Goal: Communication & Community: Answer question/provide support

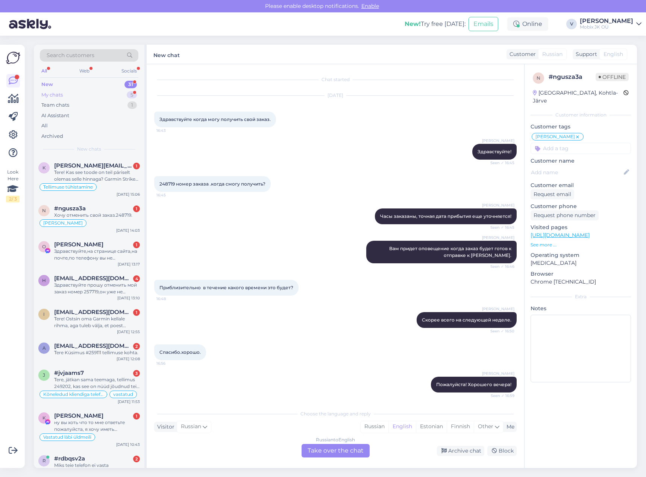
scroll to position [380, 0]
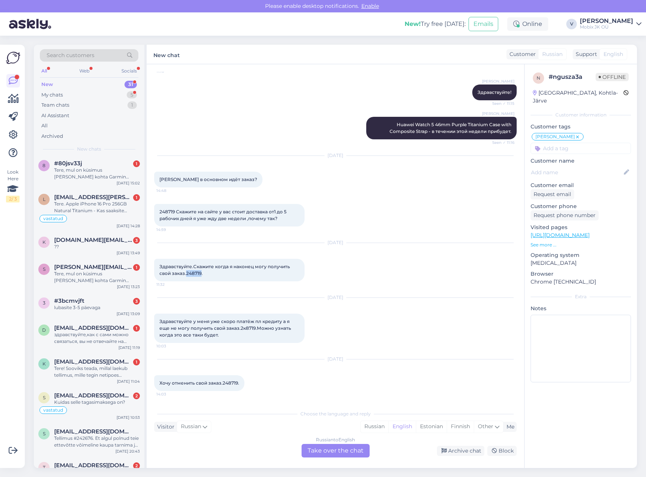
click at [132, 82] on div "31" at bounding box center [130, 85] width 12 height 8
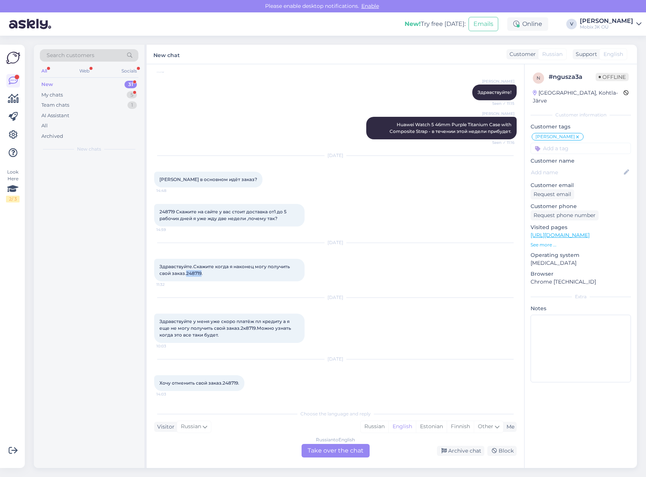
scroll to position [0, 0]
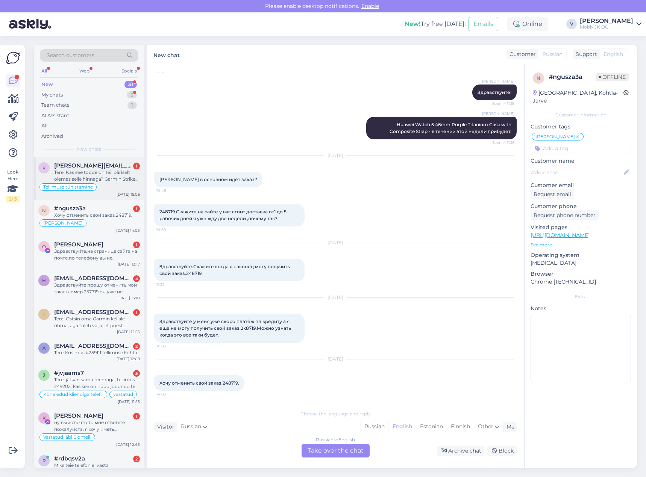
click at [86, 176] on div "Tere! Kas see toode on teil päriselt olemas selle hinnaga? Garmin Striker Plus …" at bounding box center [97, 176] width 86 height 14
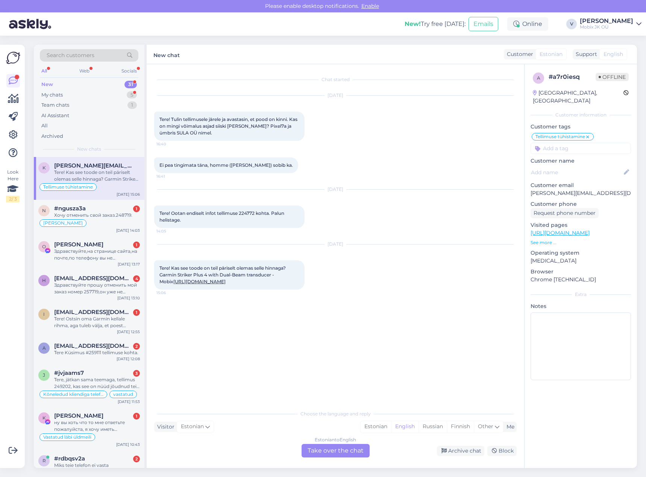
click at [225, 283] on link "[URL][DOMAIN_NAME]" at bounding box center [199, 282] width 52 height 6
click at [375, 425] on div "Estonian" at bounding box center [375, 426] width 30 height 11
click at [336, 446] on div "Estonian to Estonian Take over the chat" at bounding box center [335, 451] width 68 height 14
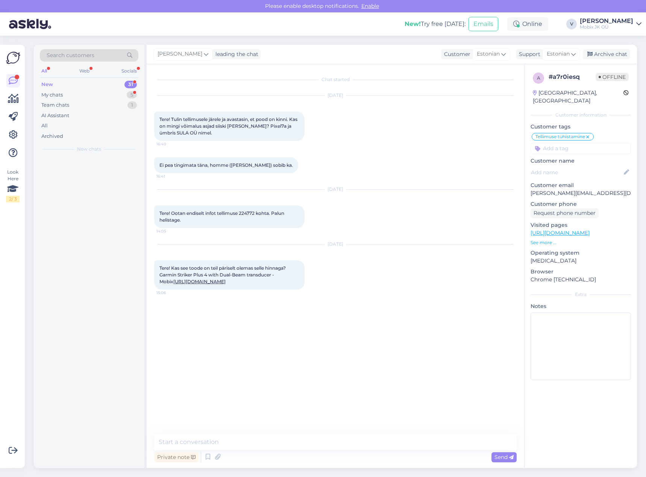
click at [333, 442] on textarea at bounding box center [335, 442] width 362 height 16
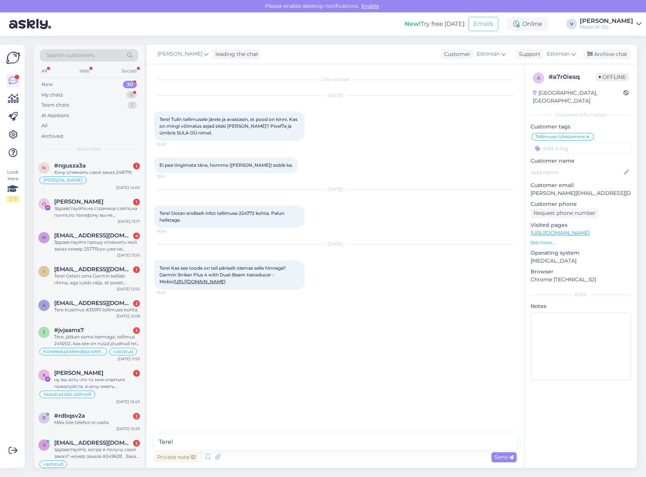
click at [249, 436] on textarea "Tere!" at bounding box center [335, 442] width 362 height 16
type textarea "Tere! Kohapeal ei ole, see on tellimisel!"
click at [543, 143] on input at bounding box center [580, 148] width 100 height 11
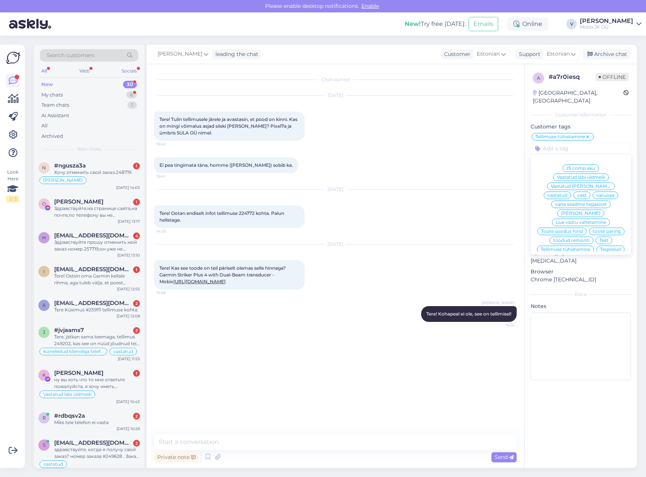
click at [567, 193] on span "vastatud" at bounding box center [557, 195] width 20 height 5
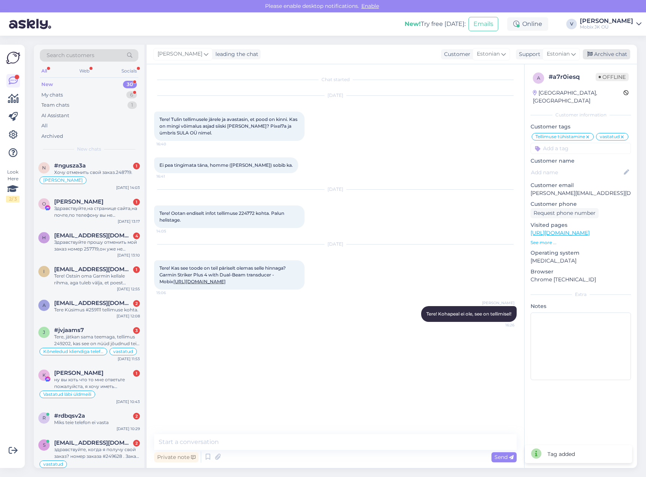
click at [613, 57] on div "Archive chat" at bounding box center [606, 54] width 47 height 10
click at [109, 171] on div "Хочу отменить свой заказ.248719." at bounding box center [97, 172] width 86 height 7
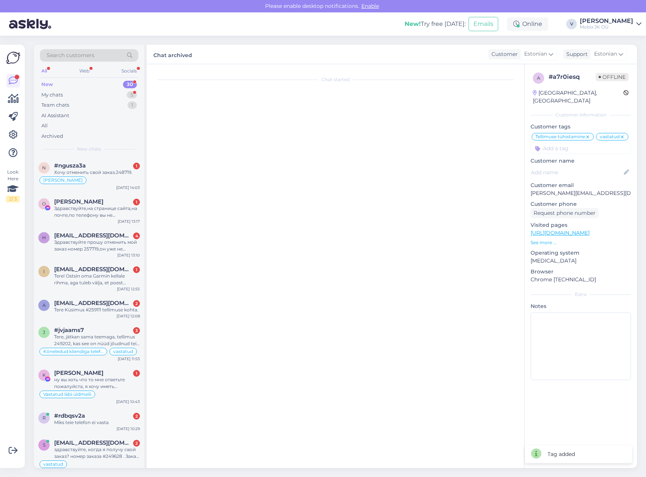
scroll to position [380, 0]
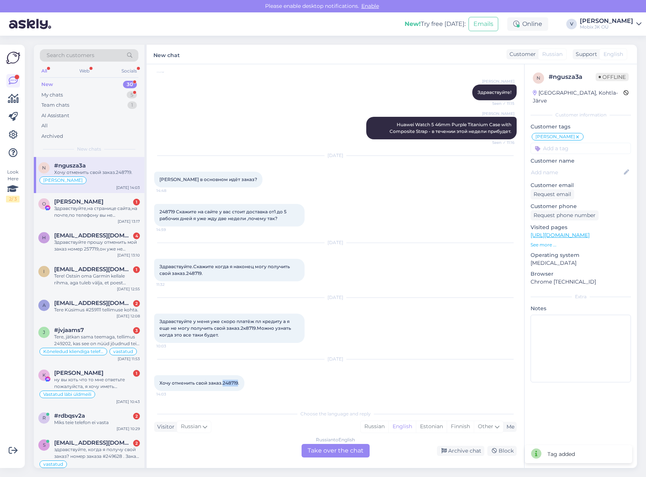
drag, startPoint x: 221, startPoint y: 383, endPoint x: 236, endPoint y: 384, distance: 15.1
click at [236, 384] on span "Хочу отменить свой заказ.248719." at bounding box center [199, 383] width 80 height 6
copy span "248719"
click at [465, 449] on div "Archive chat" at bounding box center [460, 451] width 47 height 10
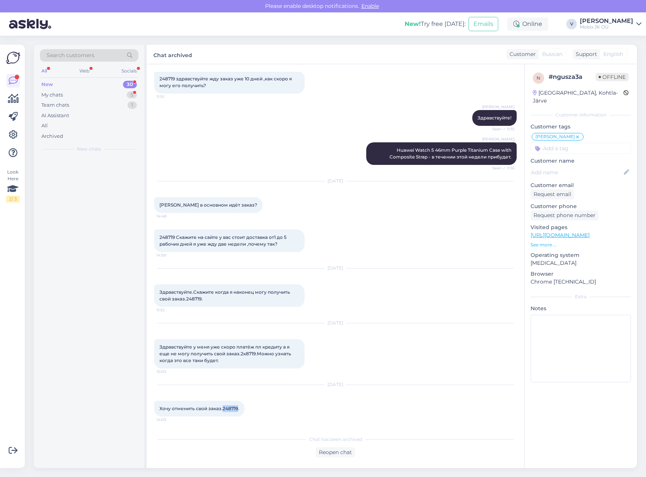
scroll to position [354, 0]
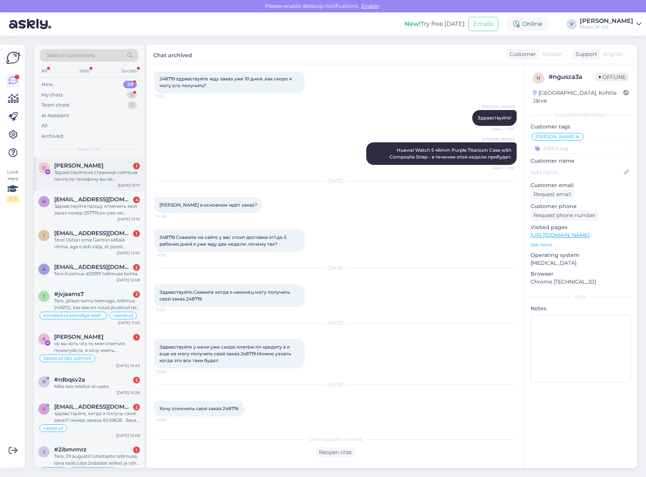
click at [118, 179] on div "Здравствуйте,на странице сайта,на почте,по телефону вы не отвечаете,я хочу отме…" at bounding box center [97, 176] width 86 height 14
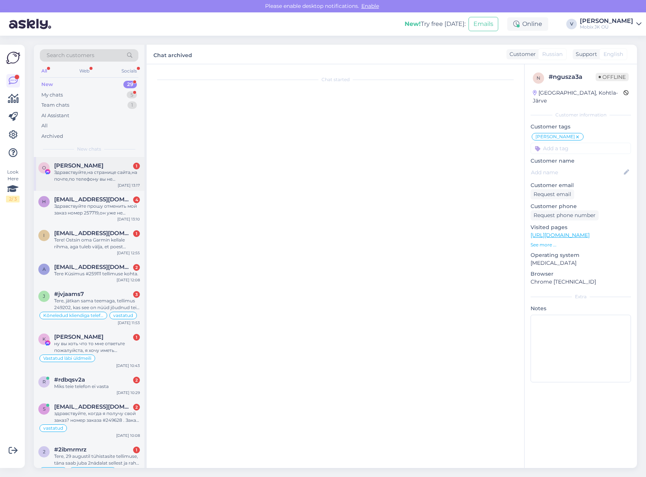
scroll to position [0, 0]
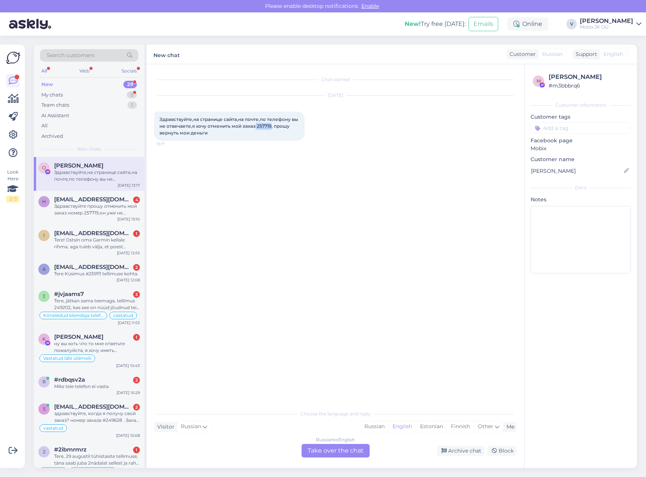
drag, startPoint x: 255, startPoint y: 125, endPoint x: 269, endPoint y: 124, distance: 14.7
click at [269, 124] on span "Здравствуйте,на странице сайта,на почте,по телефону вы не отвечаете,я хочу отме…" at bounding box center [229, 126] width 140 height 19
copy span "257719"
click at [593, 131] on input at bounding box center [580, 128] width 100 height 11
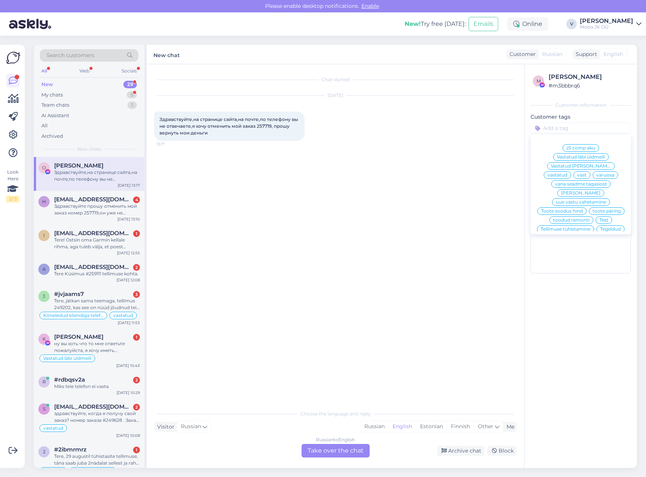
click at [589, 192] on span "[PERSON_NAME]" at bounding box center [580, 193] width 39 height 5
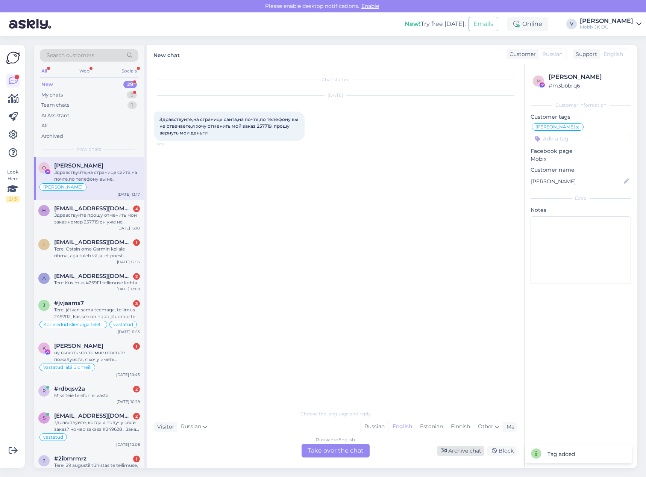
click at [462, 452] on div "Archive chat" at bounding box center [460, 451] width 47 height 10
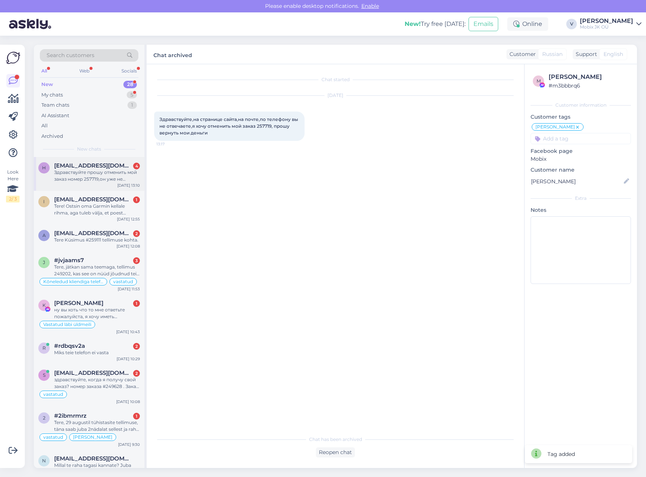
click at [126, 176] on div "Здравствуйте прошу отменить мой заказ номер 257719,он уже не актуален,и прошу в…" at bounding box center [97, 176] width 86 height 14
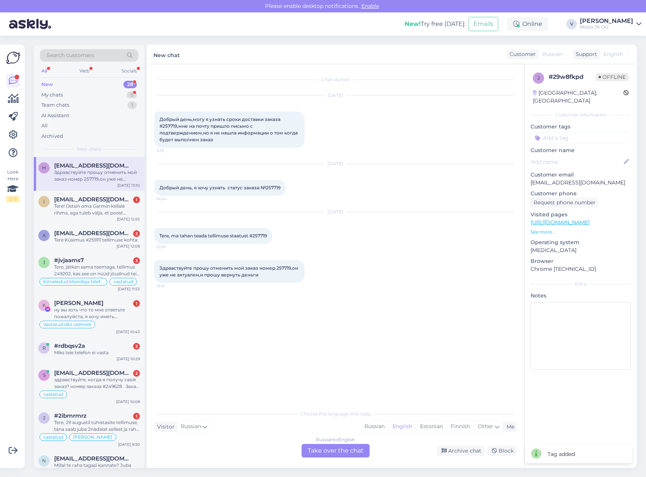
click at [588, 134] on input at bounding box center [580, 137] width 100 height 11
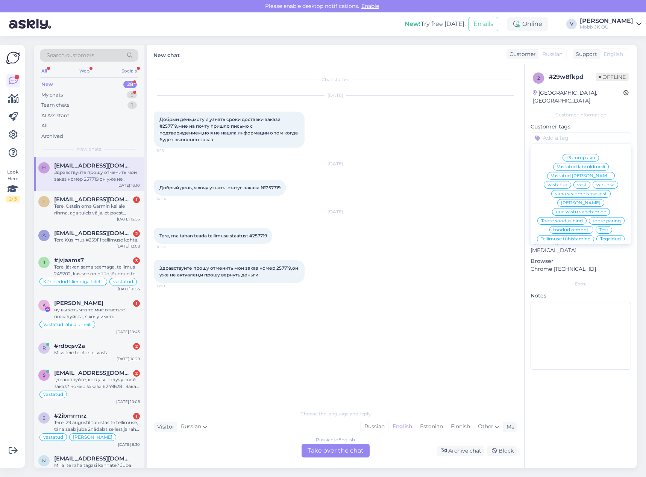
click at [590, 201] on span "[PERSON_NAME]" at bounding box center [580, 203] width 39 height 5
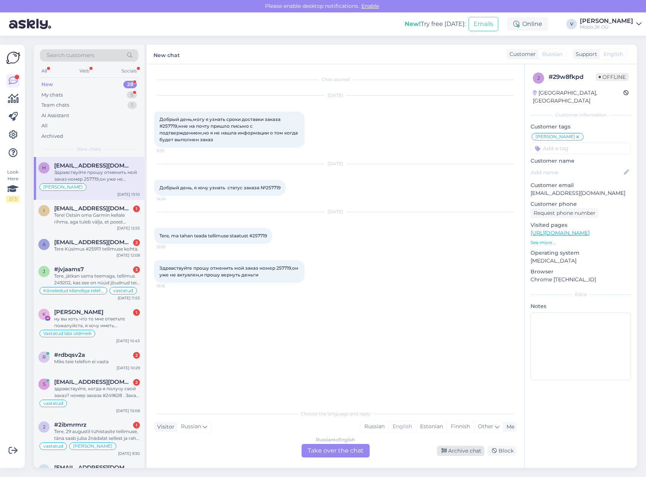
click at [469, 452] on div "Archive chat" at bounding box center [460, 451] width 47 height 10
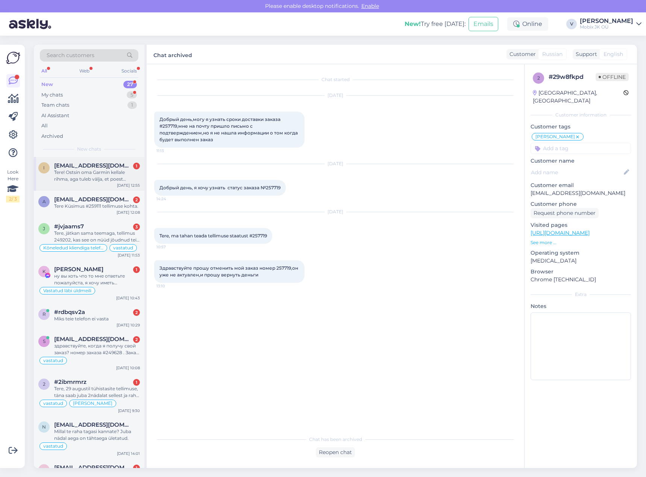
click at [113, 182] on div "Tere! Ostsin oma Garmin kellale rihma, aga tuleb välja, et poest ostetud [PERSO…" at bounding box center [97, 176] width 86 height 14
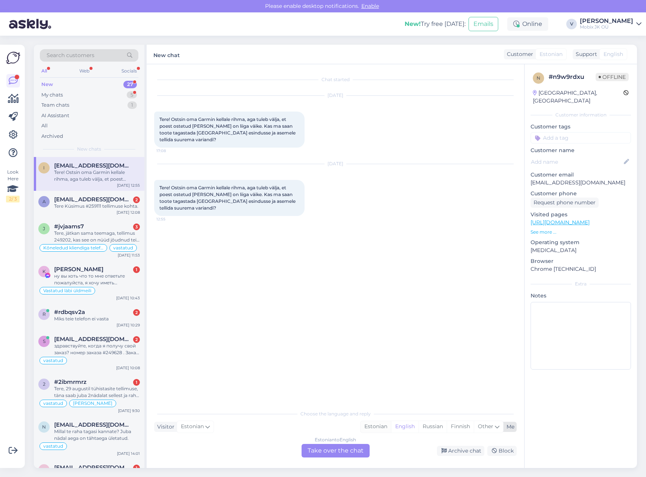
click at [378, 425] on div "Estonian" at bounding box center [375, 426] width 30 height 11
click at [362, 448] on div "Estonian to Estonian Take over the chat" at bounding box center [335, 451] width 68 height 14
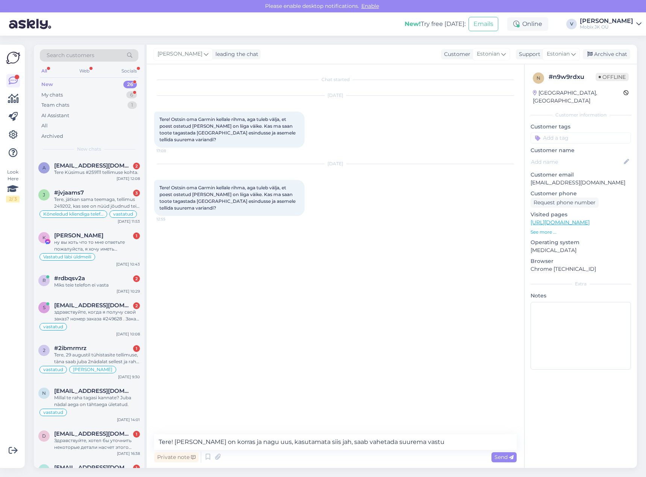
type textarea "Tere! [PERSON_NAME] on korras ja nagu uus, kasutamata siis jah, saab vahetada s…"
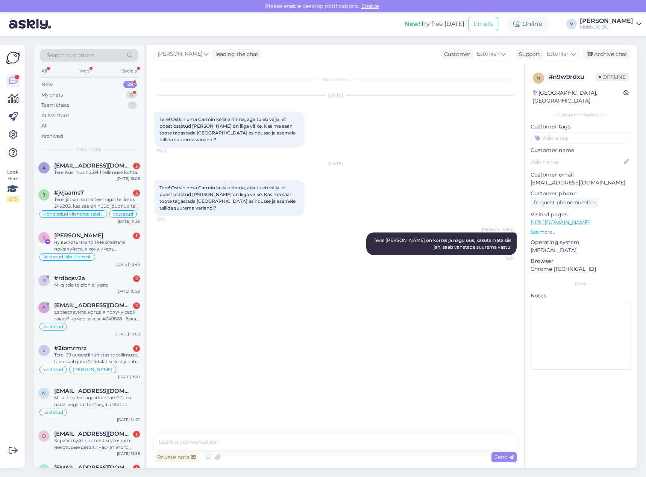
click at [598, 132] on input at bounding box center [580, 137] width 100 height 11
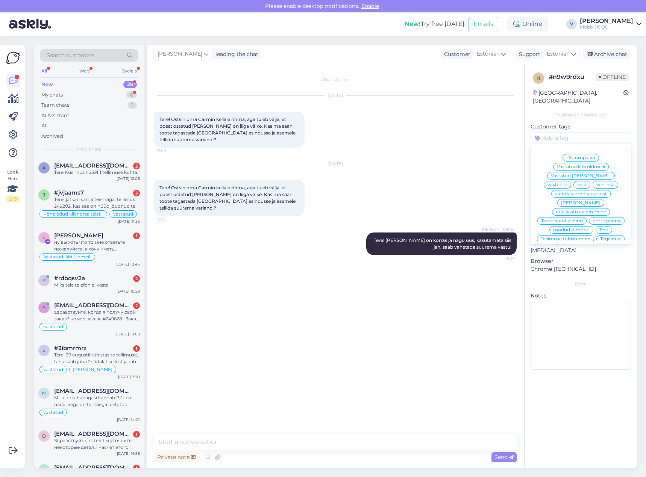
click at [567, 183] on span "vastatud" at bounding box center [557, 185] width 20 height 5
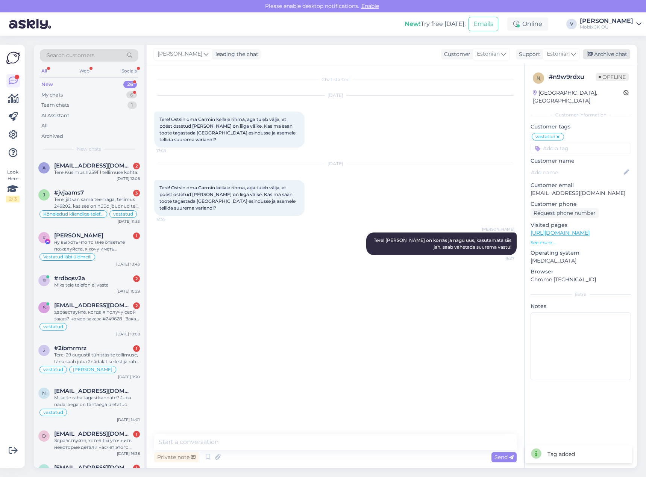
click at [614, 57] on div "Archive chat" at bounding box center [606, 54] width 47 height 10
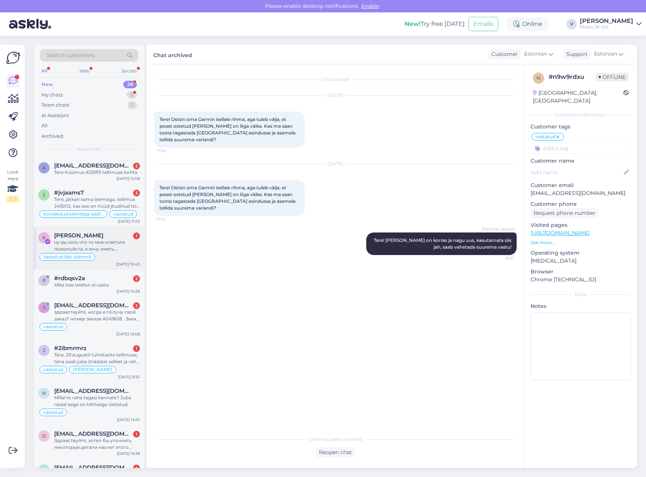
click at [117, 253] on div "K [PERSON_NAME] 1 ну вы хоть что то мне ответьте пожалуйста, я хочу иметь поним…" at bounding box center [89, 248] width 110 height 43
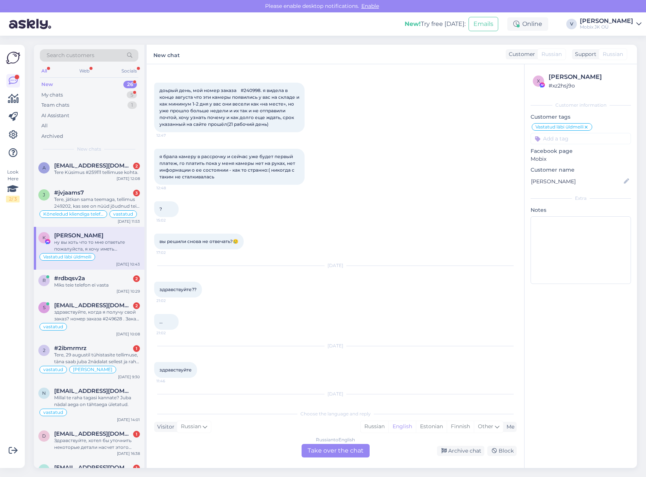
scroll to position [60, 0]
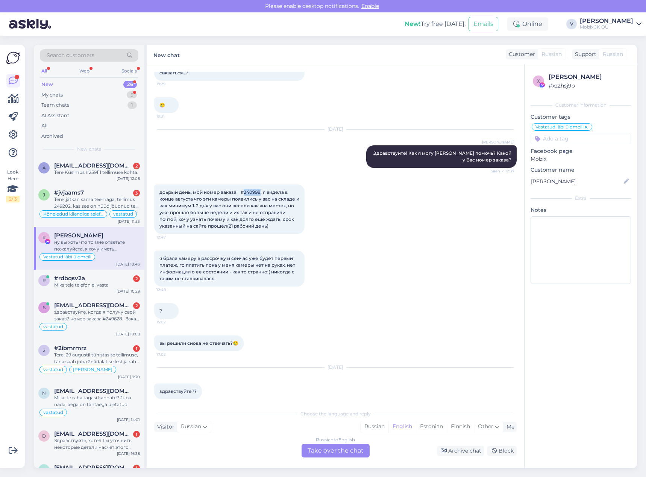
drag, startPoint x: 251, startPoint y: 192, endPoint x: 266, endPoint y: 190, distance: 15.5
click at [266, 190] on span "доьрый день, мой номер заказа #240998. я видела в конце августа что эти камеры …" at bounding box center [229, 208] width 141 height 39
copy span "240998"
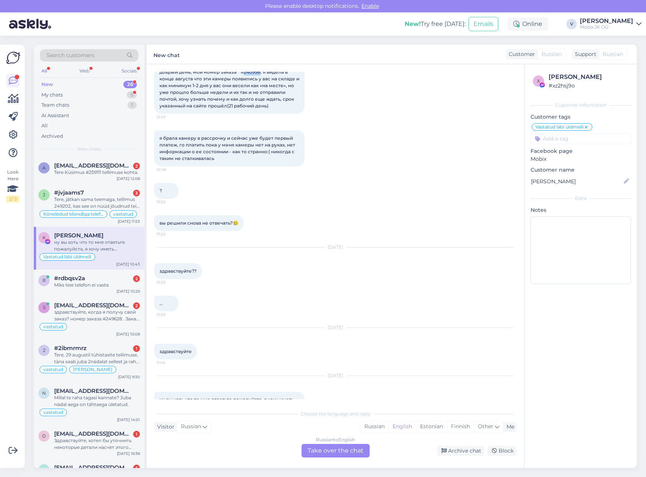
scroll to position [210, 0]
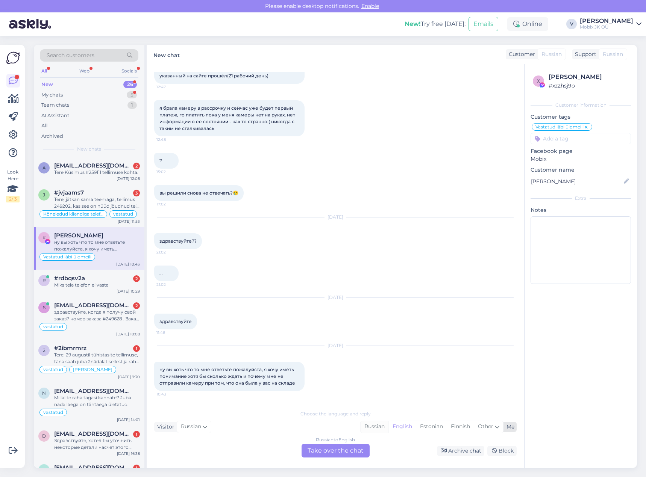
click at [380, 426] on div "Russian" at bounding box center [374, 426] width 28 height 11
click at [356, 448] on div "Russian to Russian Take over the chat" at bounding box center [335, 451] width 68 height 14
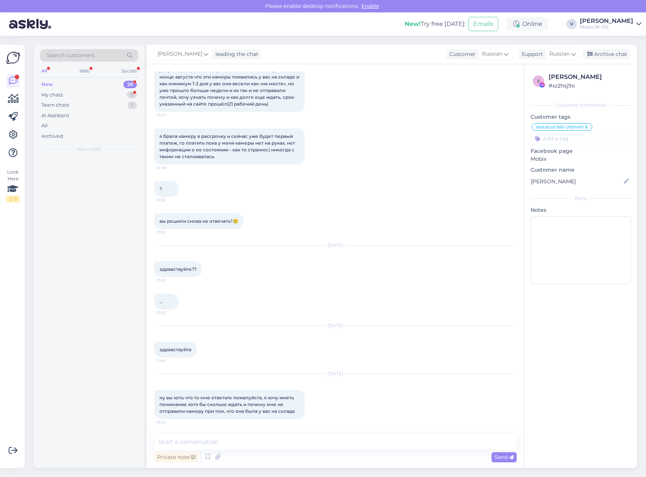
scroll to position [182, 0]
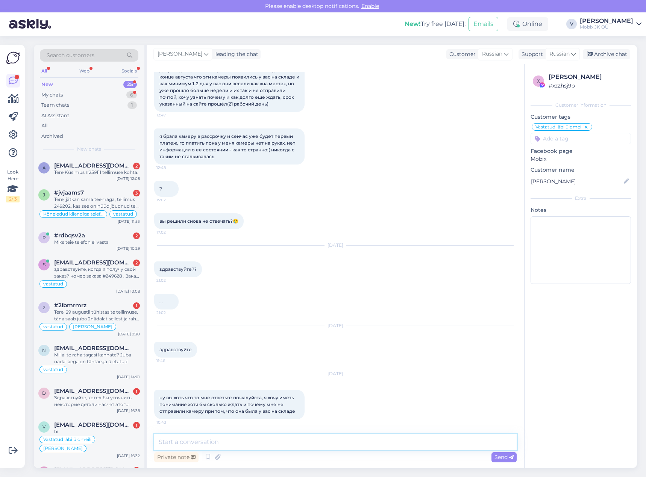
click at [352, 442] on textarea at bounding box center [335, 442] width 362 height 16
click at [470, 436] on textarea at bounding box center [335, 442] width 362 height 16
type textarea "Щ"
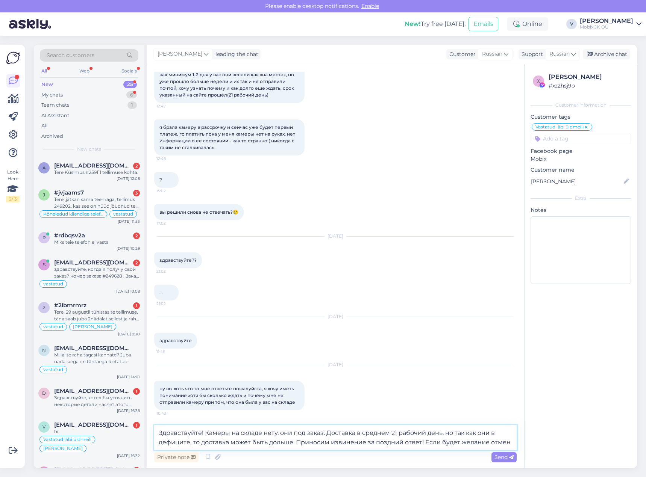
scroll to position [201, 0]
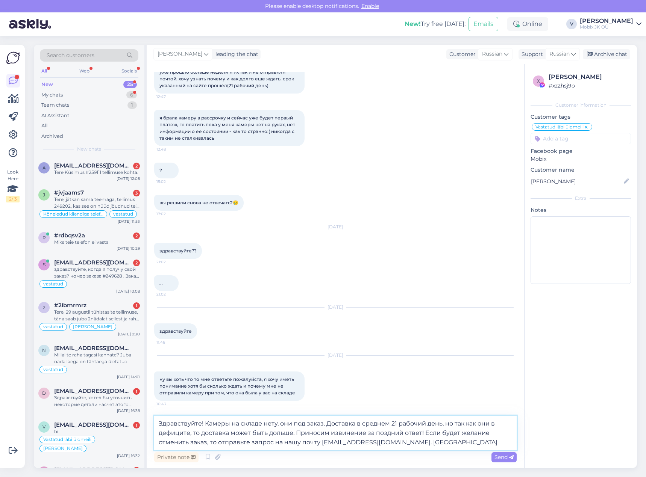
type textarea "Здравствуйте! Камеры на складе нету, они под заказ. Доставка в среднем 21 рабоч…"
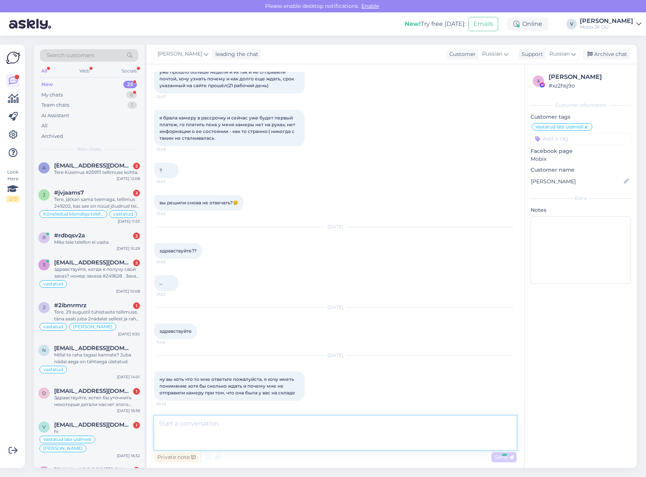
scroll to position [248, 0]
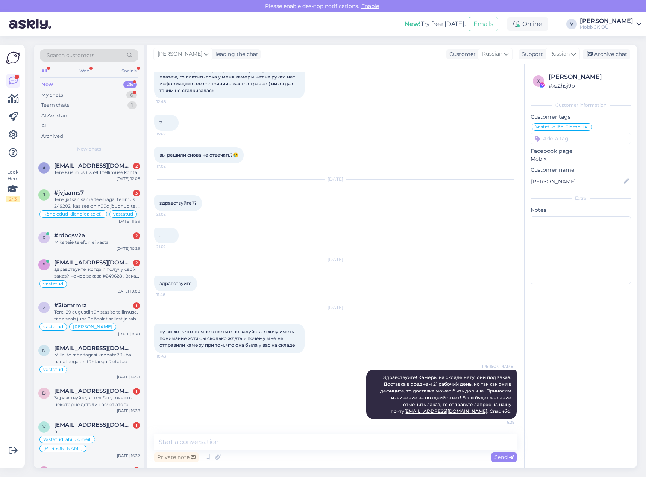
click at [571, 139] on input at bounding box center [580, 138] width 100 height 11
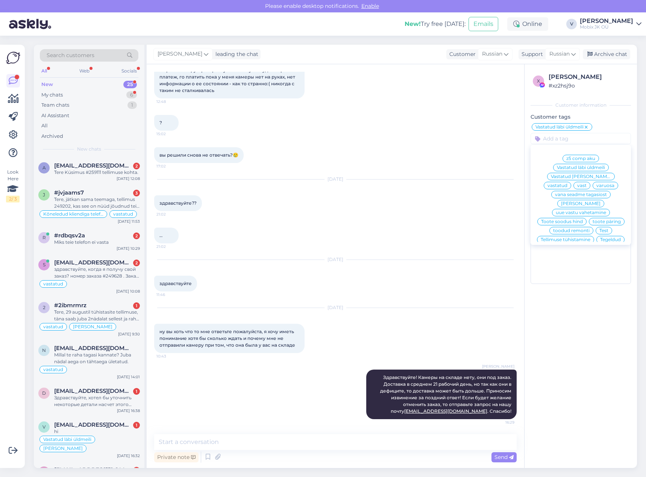
click at [591, 203] on span "[PERSON_NAME]" at bounding box center [580, 203] width 39 height 5
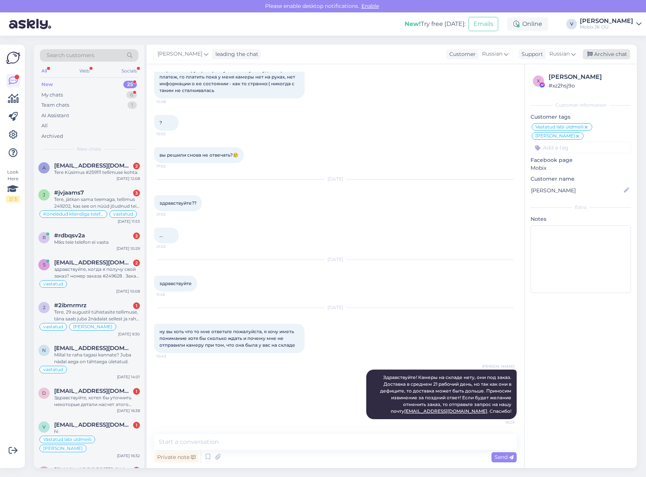
click at [602, 53] on div "Archive chat" at bounding box center [606, 54] width 47 height 10
